Goal: Task Accomplishment & Management: Manage account settings

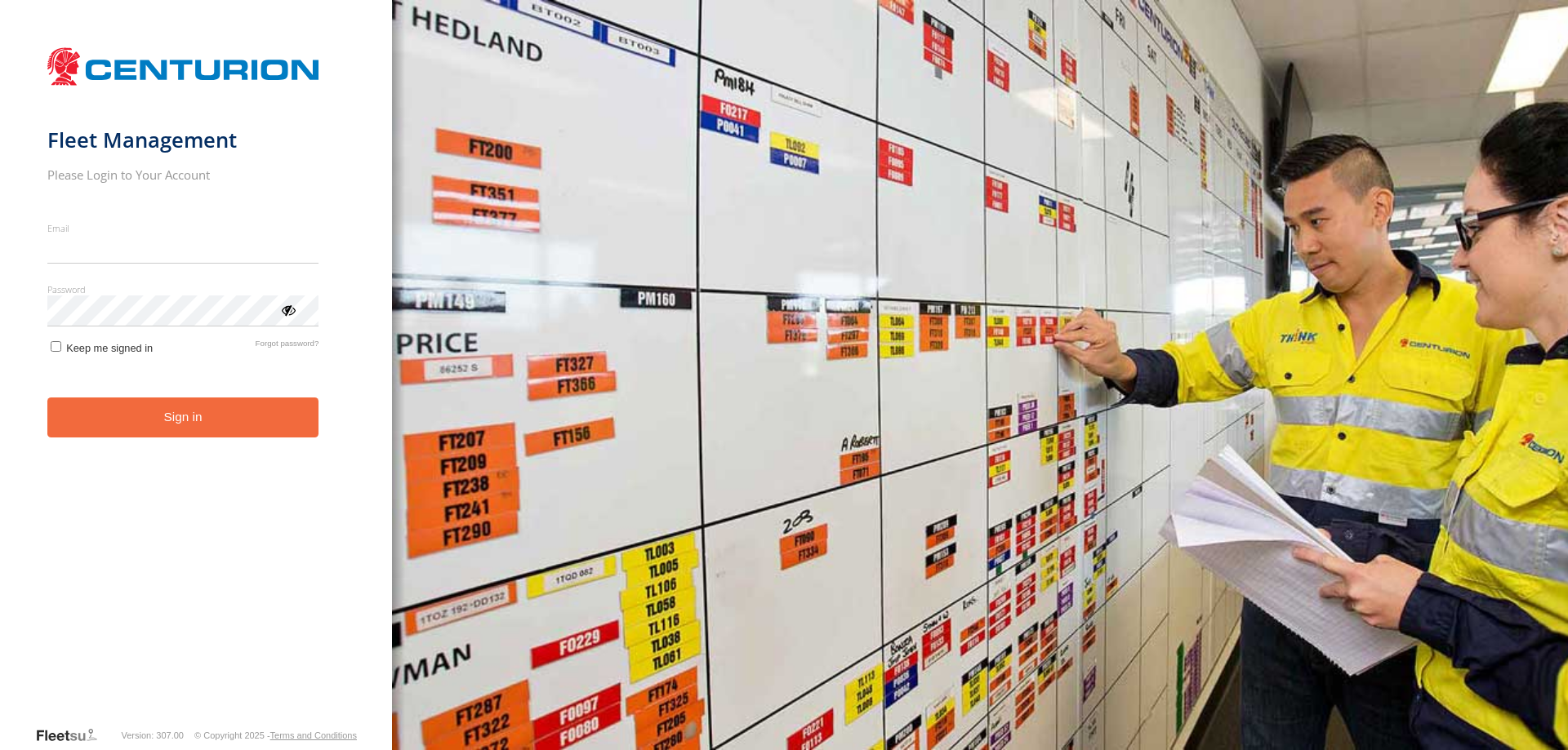
click at [201, 248] on input "Email" at bounding box center [182, 249] width 272 height 30
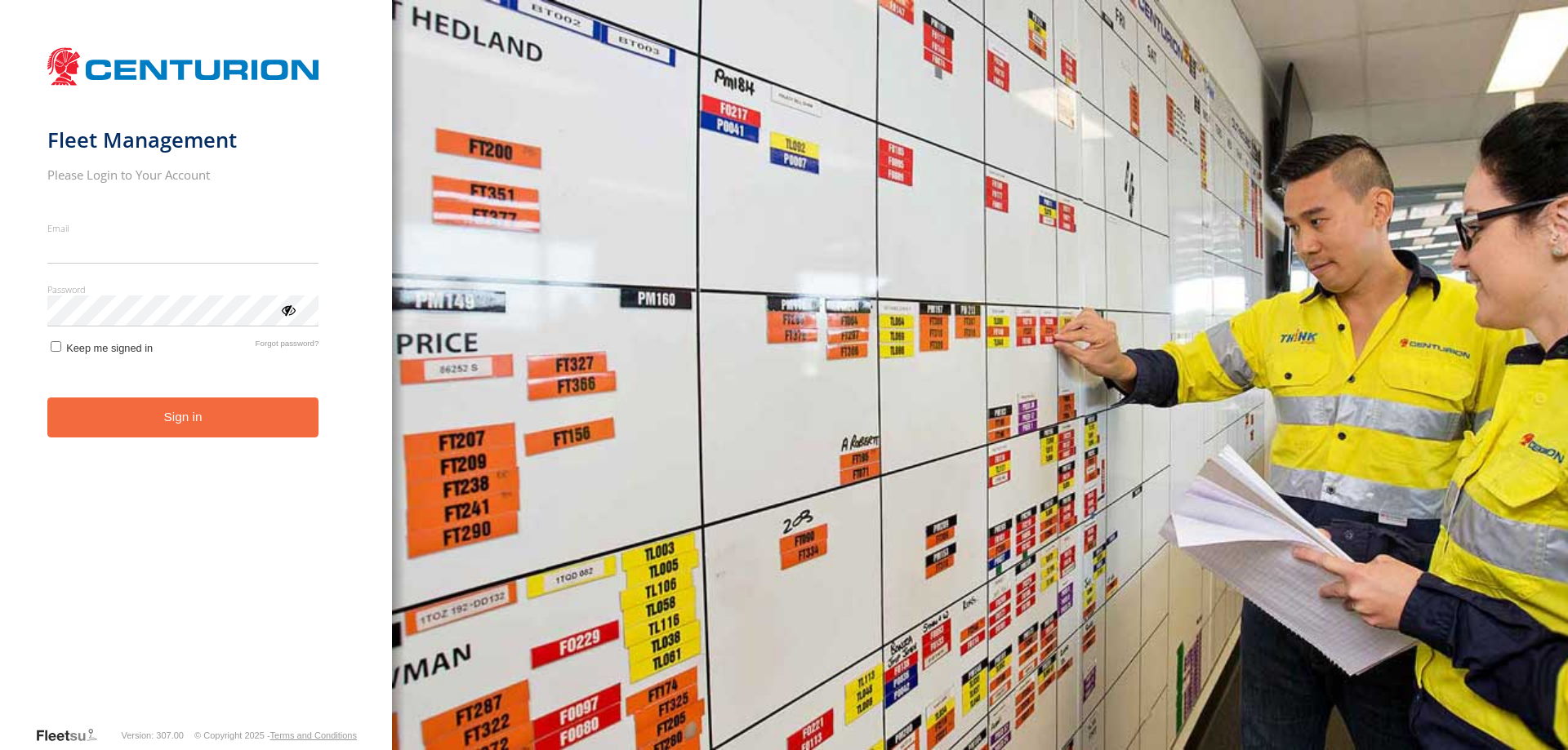
click at [201, 248] on input "Email" at bounding box center [182, 249] width 272 height 30
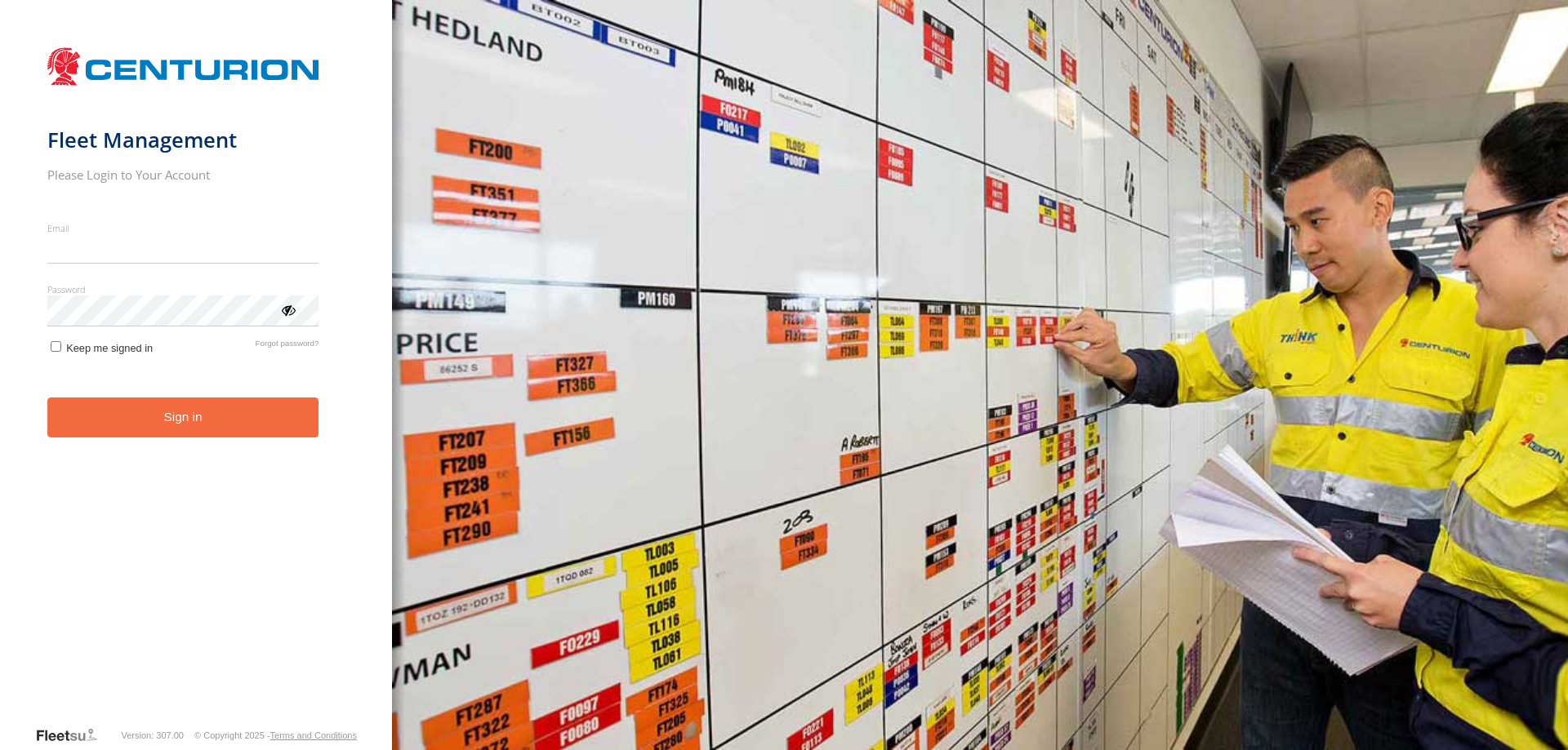
click at [201, 255] on input "Email" at bounding box center [182, 249] width 272 height 30
